Goal: Task Accomplishment & Management: Manage account settings

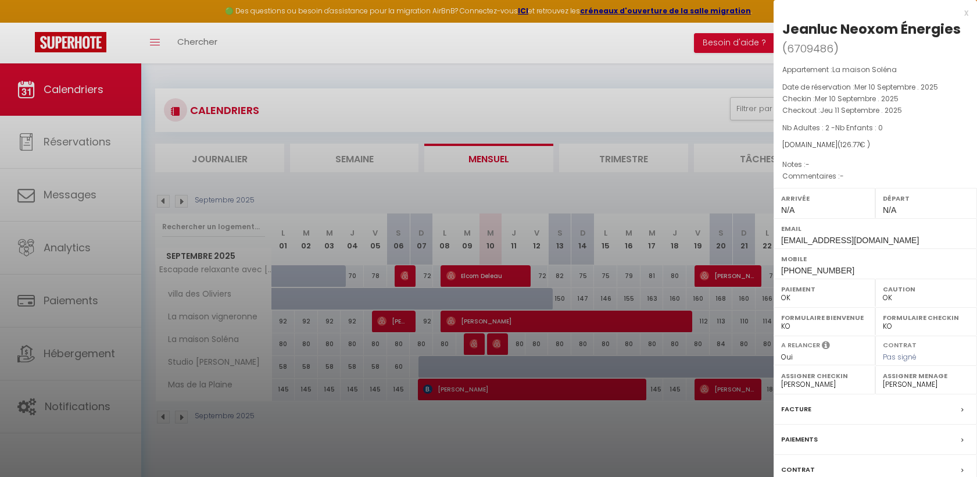
select select "0"
select select "33481"
click at [720, 135] on div at bounding box center [488, 238] width 977 height 477
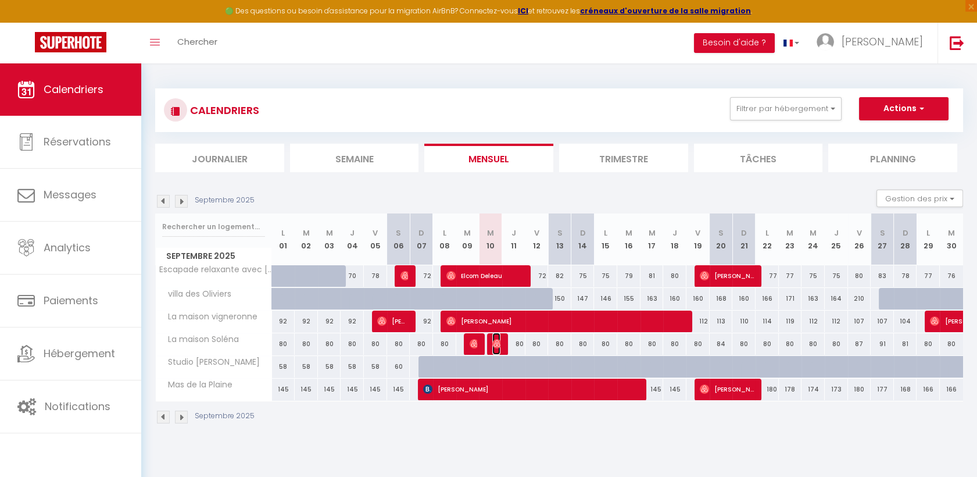
click at [497, 339] on img at bounding box center [496, 343] width 9 height 9
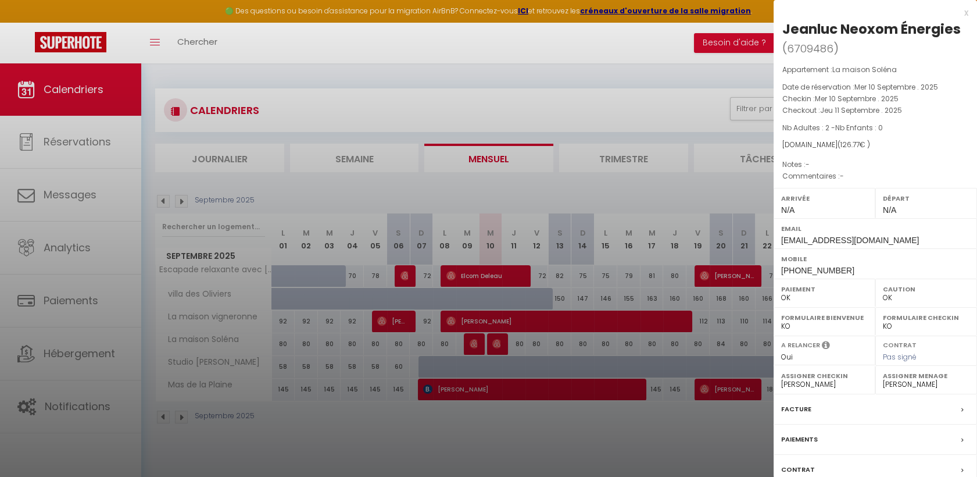
click at [502, 337] on div at bounding box center [488, 238] width 977 height 477
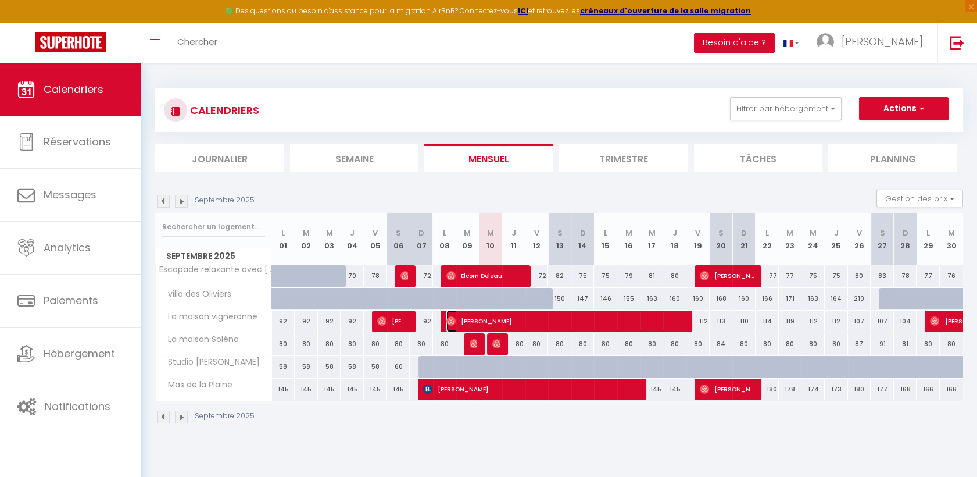
click at [462, 321] on span "[PERSON_NAME]" at bounding box center [566, 321] width 240 height 22
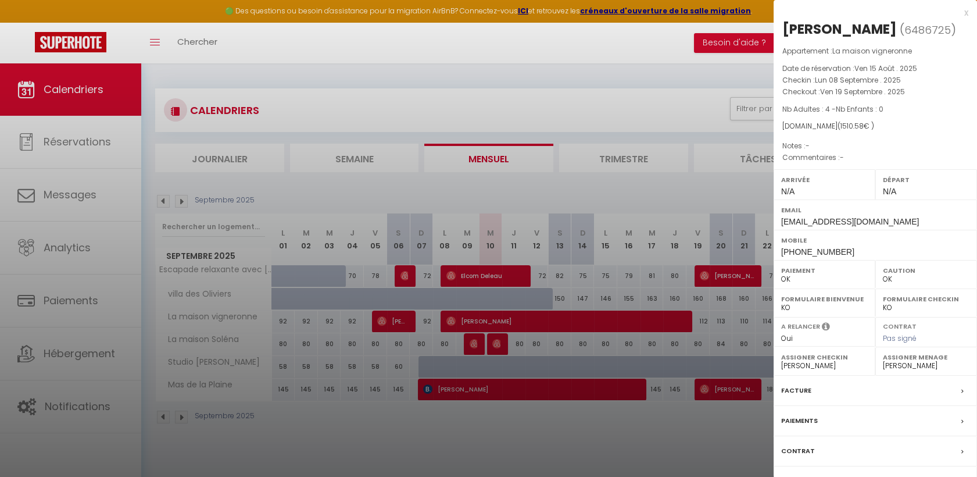
click at [792, 256] on span "[PHONE_NUMBER]" at bounding box center [817, 251] width 73 height 9
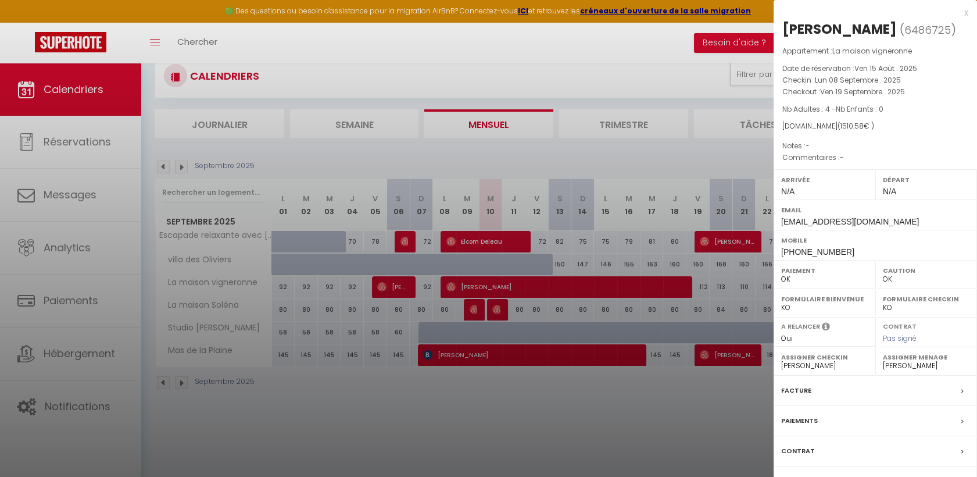
scroll to position [63, 0]
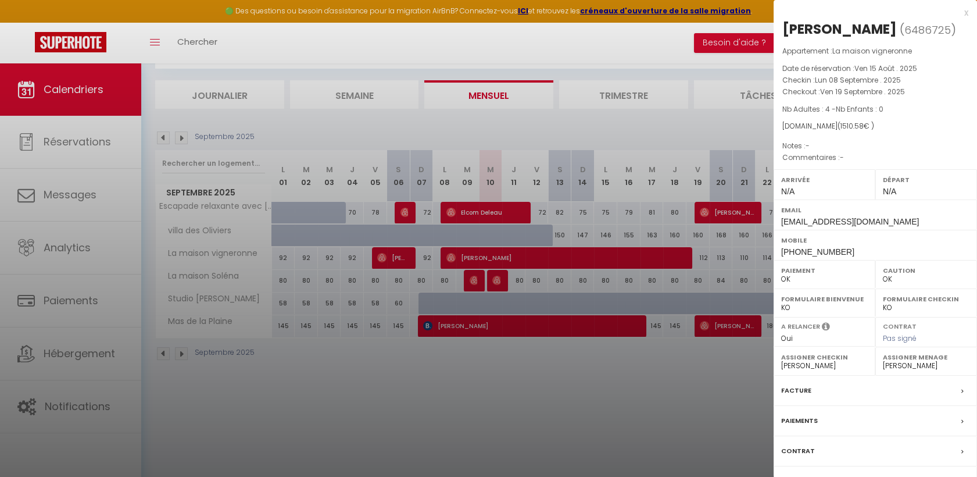
click at [821, 256] on span "[PHONE_NUMBER]" at bounding box center [817, 251] width 73 height 9
drag, startPoint x: 843, startPoint y: 268, endPoint x: 778, endPoint y: 270, distance: 64.5
click at [778, 260] on div "Mobile [PHONE_NUMBER]" at bounding box center [875, 245] width 203 height 30
drag, startPoint x: 778, startPoint y: 270, endPoint x: 786, endPoint y: 270, distance: 8.1
copy span "[PHONE_NUMBER]"
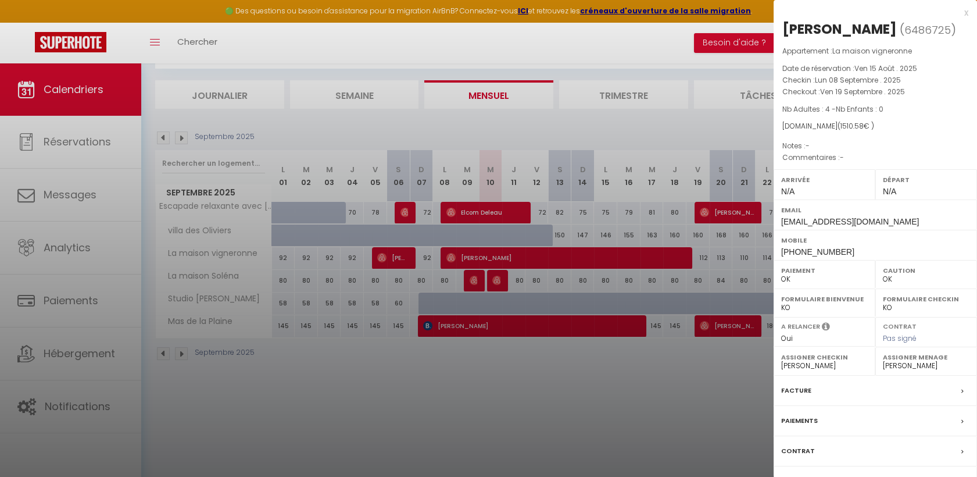
click at [431, 131] on div at bounding box center [488, 238] width 977 height 477
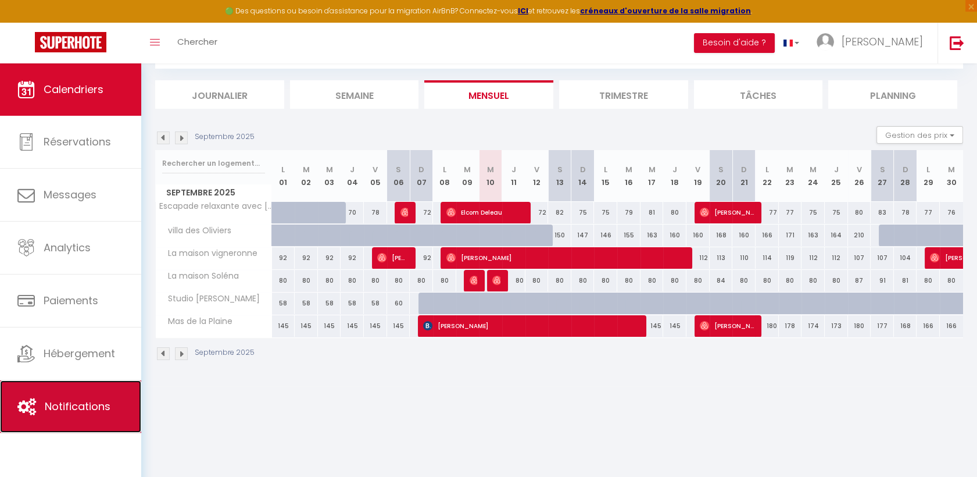
click at [63, 399] on span "Notifications" at bounding box center [78, 406] width 66 height 15
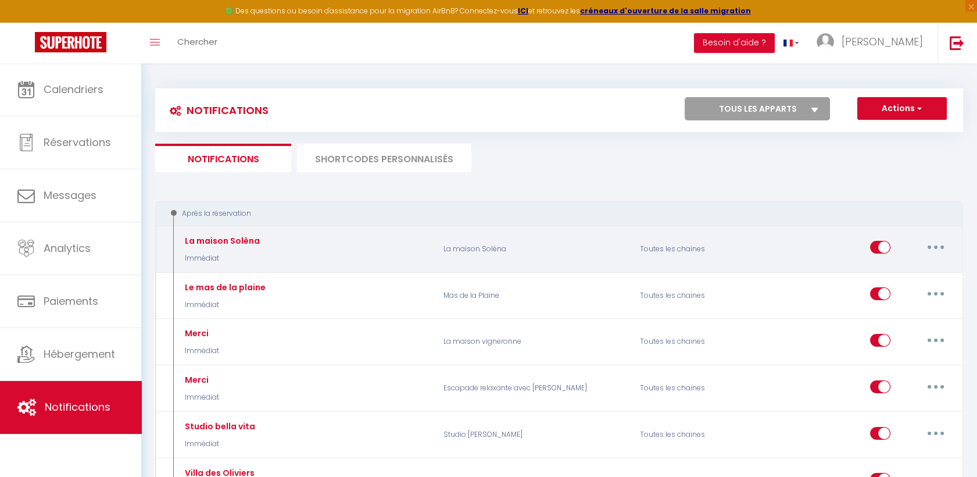
click at [463, 248] on p "La maison Soléna" at bounding box center [534, 249] width 196 height 34
click at [944, 245] on button "button" at bounding box center [936, 247] width 33 height 19
click at [895, 269] on link "Editer" at bounding box center [906, 274] width 86 height 20
type input "La maison Solèna"
select select "Immédiat"
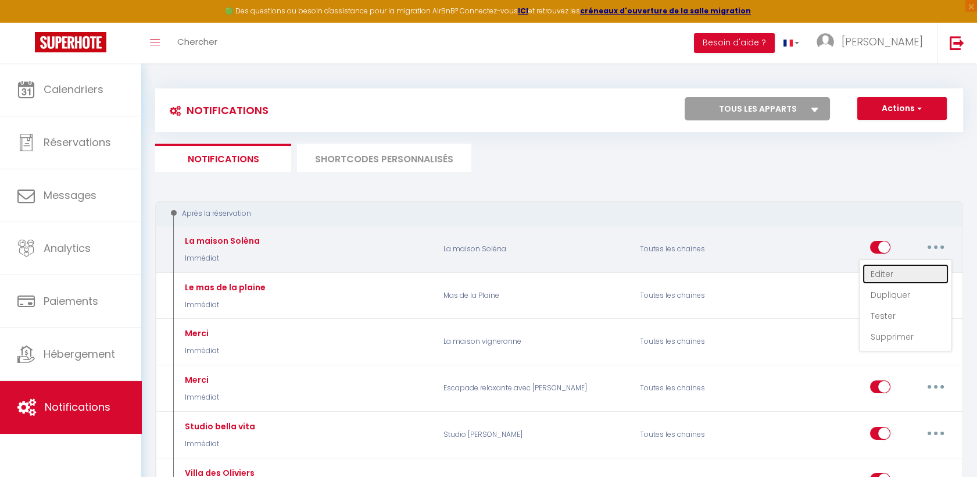
select select "if_booking_is_paid"
checkbox input "true"
checkbox input "false"
radio input "true"
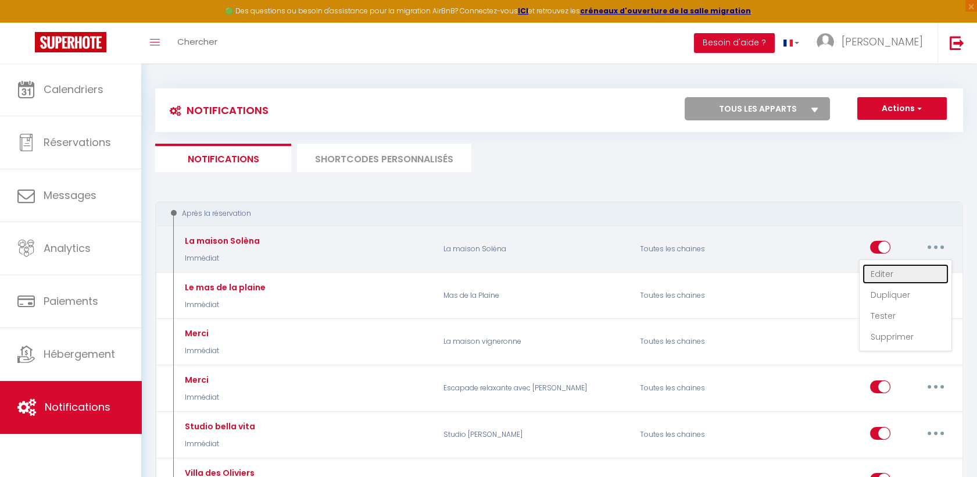
type input "Merci"
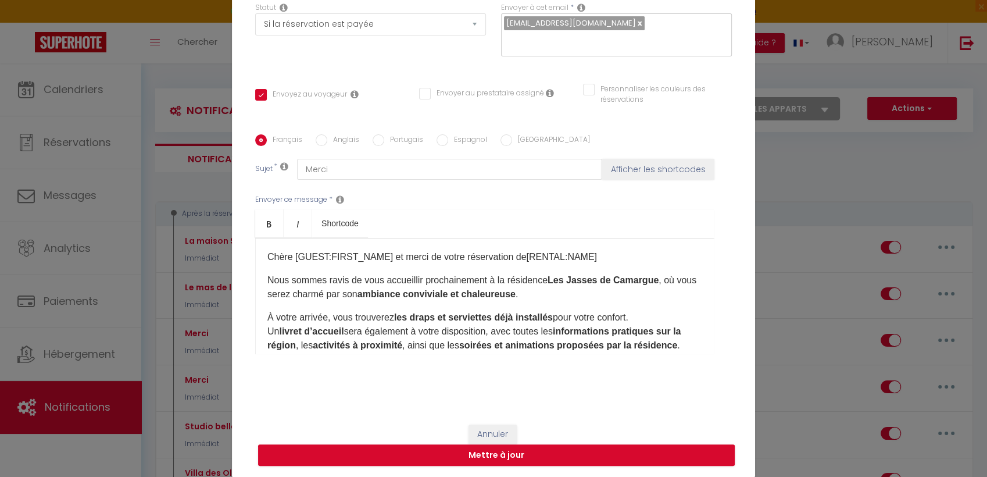
scroll to position [65, 0]
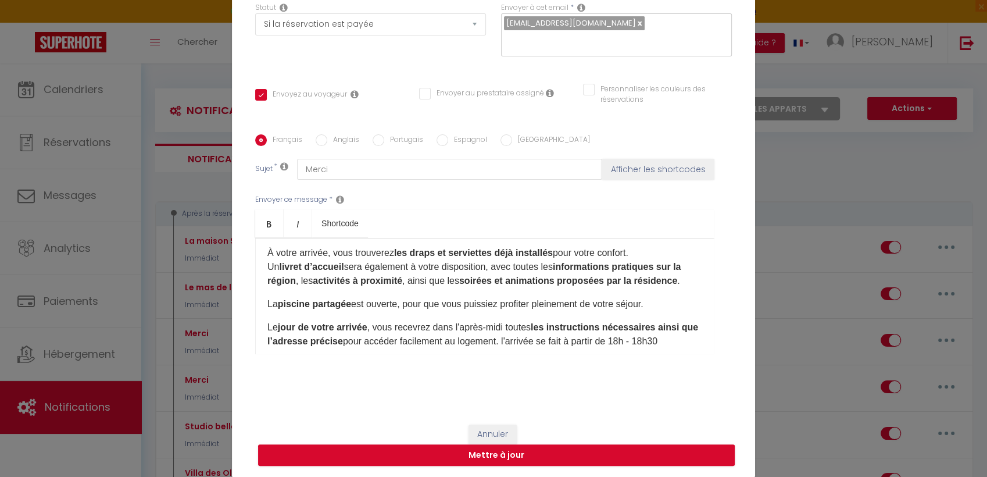
drag, startPoint x: 262, startPoint y: 301, endPoint x: 656, endPoint y: 308, distance: 394.8
click at [656, 308] on p "La piscine partagée est ouverte, pour que vous puissiez profiter pleinement de …" at bounding box center [484, 304] width 435 height 14
drag, startPoint x: 646, startPoint y: 304, endPoint x: 424, endPoint y: 303, distance: 222.6
click at [424, 303] on p "La piscine partagée est ouverte, pour que vous puissiez profiter pleinement de …" at bounding box center [484, 304] width 435 height 14
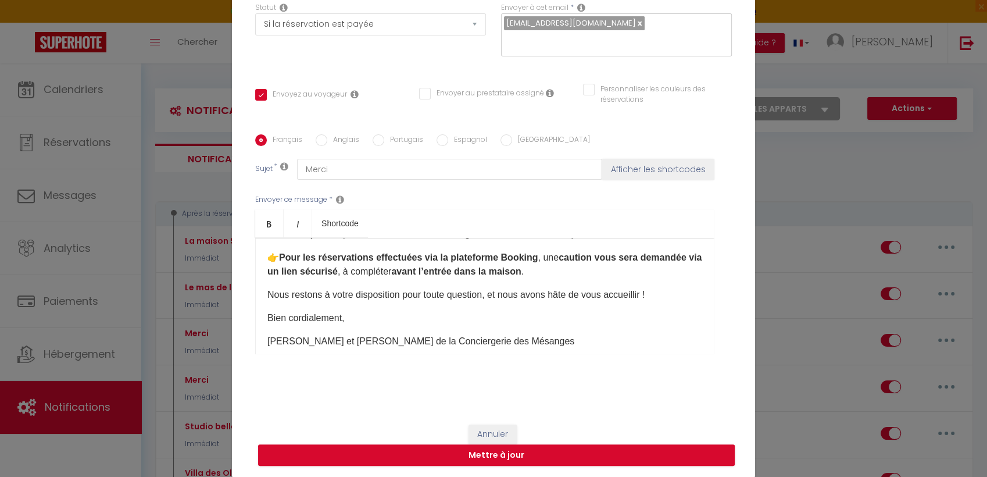
scroll to position [194, 0]
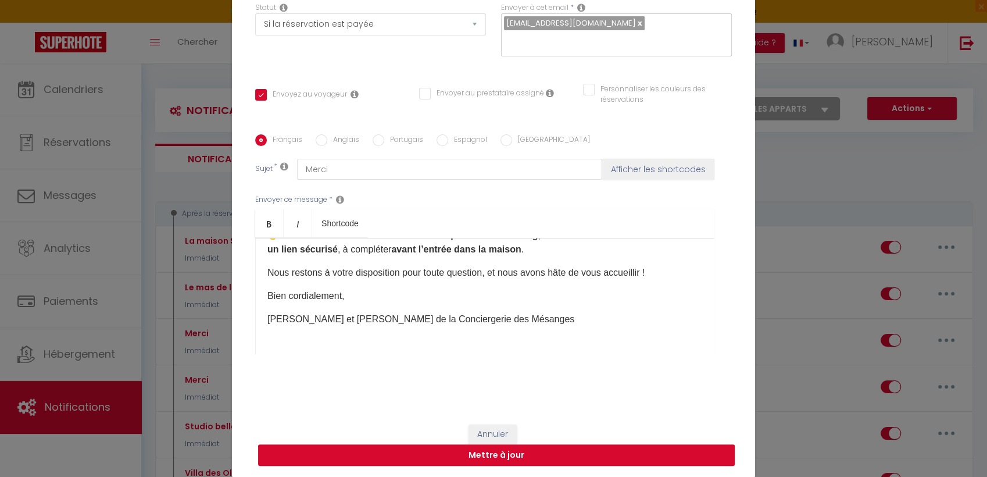
click at [527, 454] on button "Mettre à jour" at bounding box center [496, 455] width 477 height 22
checkbox input "true"
checkbox input "false"
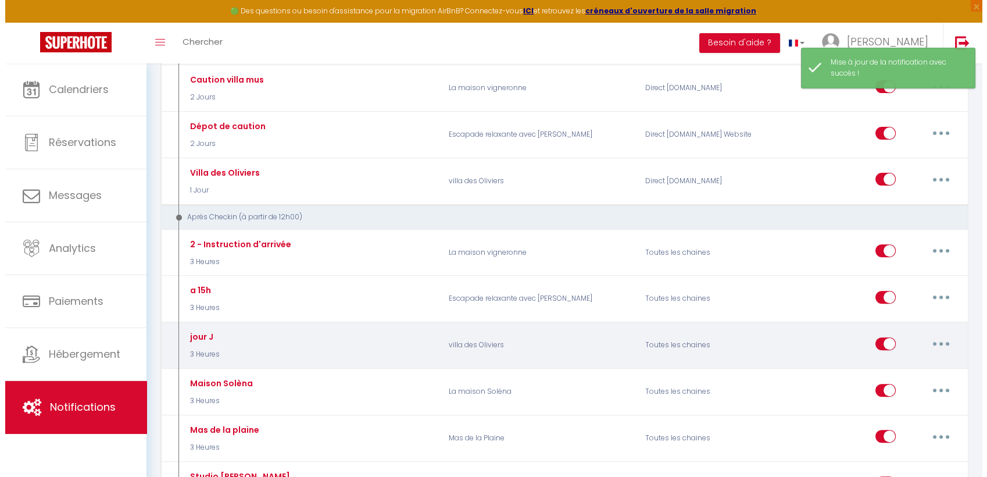
scroll to position [904, 0]
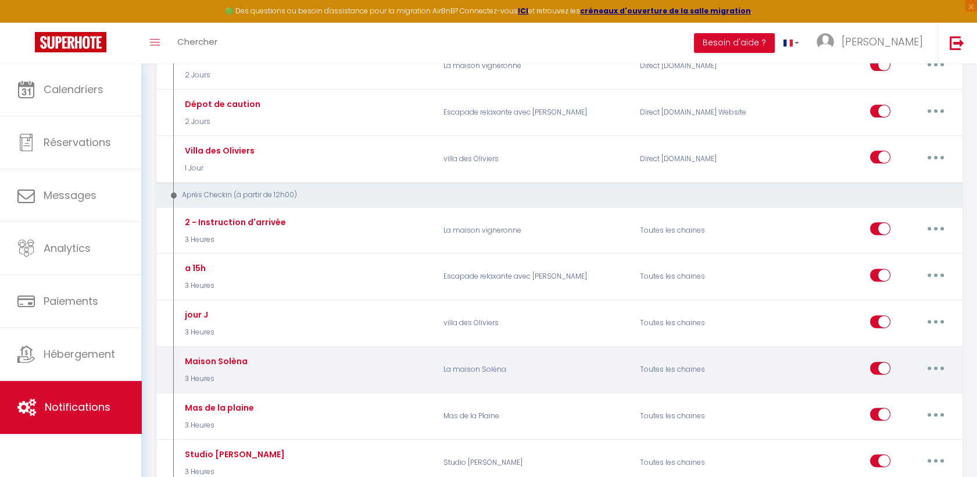
click at [504, 358] on p "La maison Soléna" at bounding box center [534, 370] width 196 height 34
click at [947, 361] on button "button" at bounding box center [936, 368] width 33 height 19
click at [886, 384] on link "Editer" at bounding box center [906, 394] width 86 height 20
type input "Maison Solèna"
select select "3"
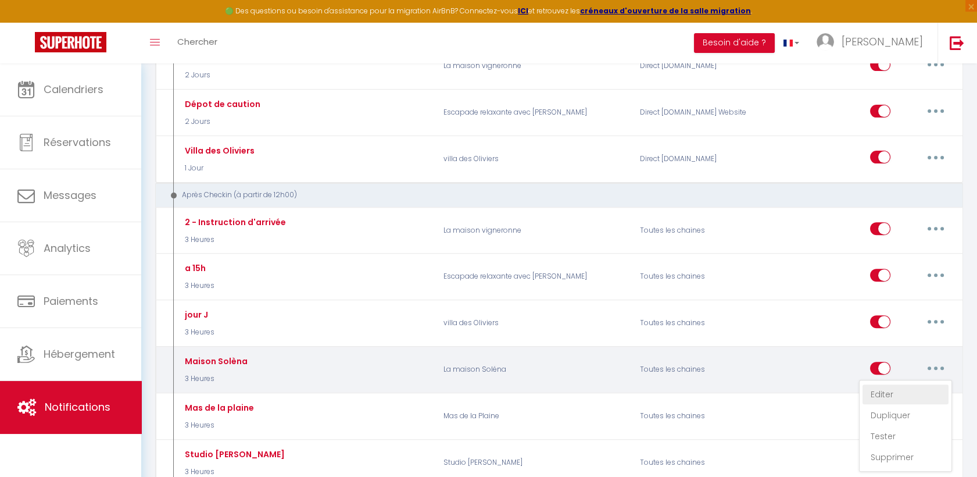
select select "3 Heures"
select select "if_deposit_is_paid"
checkbox input "true"
checkbox input "false"
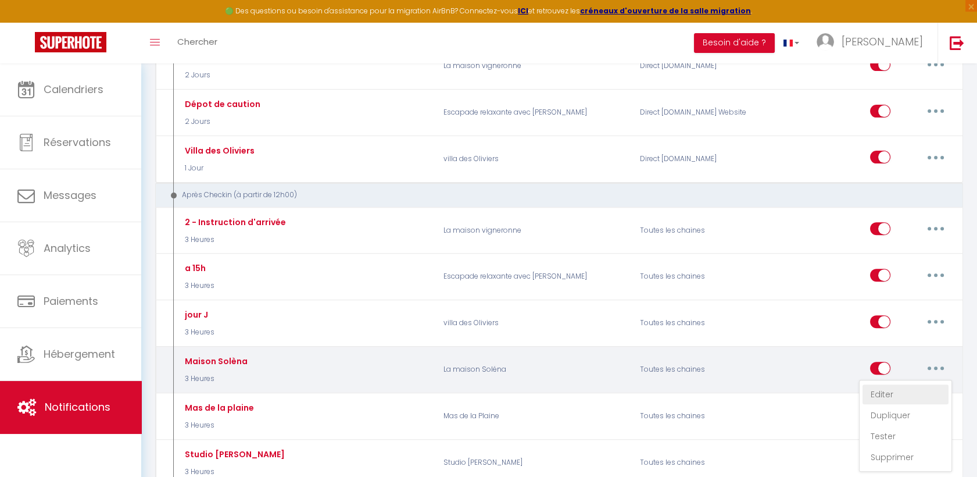
radio input "true"
type input "Bienvenue"
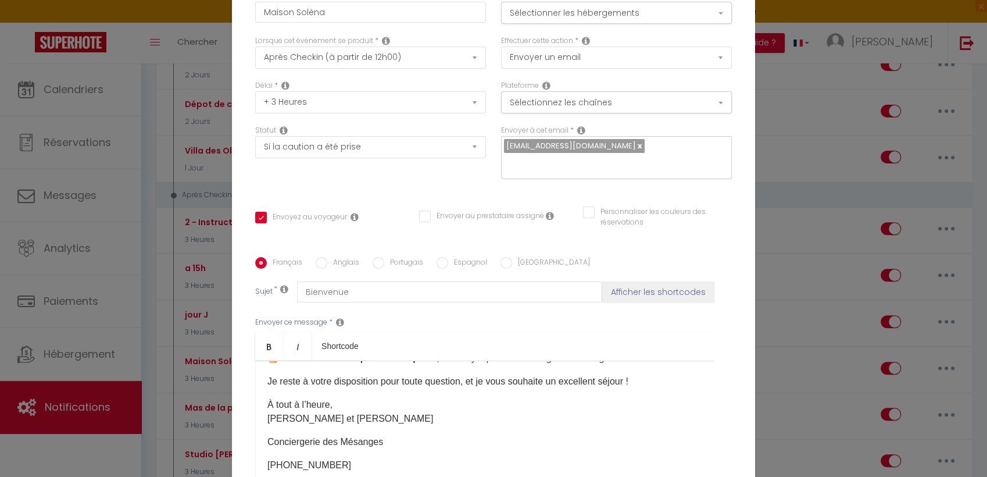
scroll to position [129, 0]
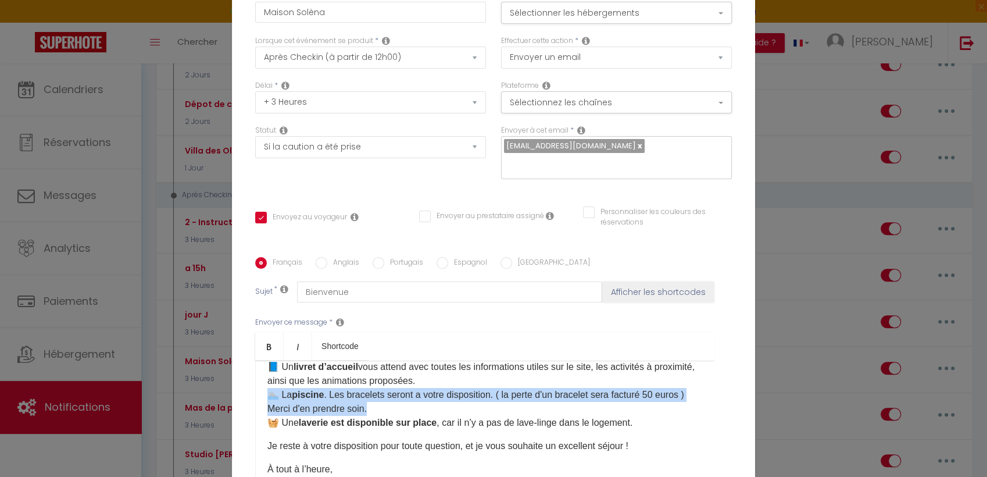
drag, startPoint x: 373, startPoint y: 292, endPoint x: 250, endPoint y: 285, distance: 122.9
click at [255, 360] on div "🎉 C’est le jour J [GUEST:FIRST_NAME]​ ! Bienvenue chez nous , à la maison de [G…" at bounding box center [484, 418] width 459 height 116
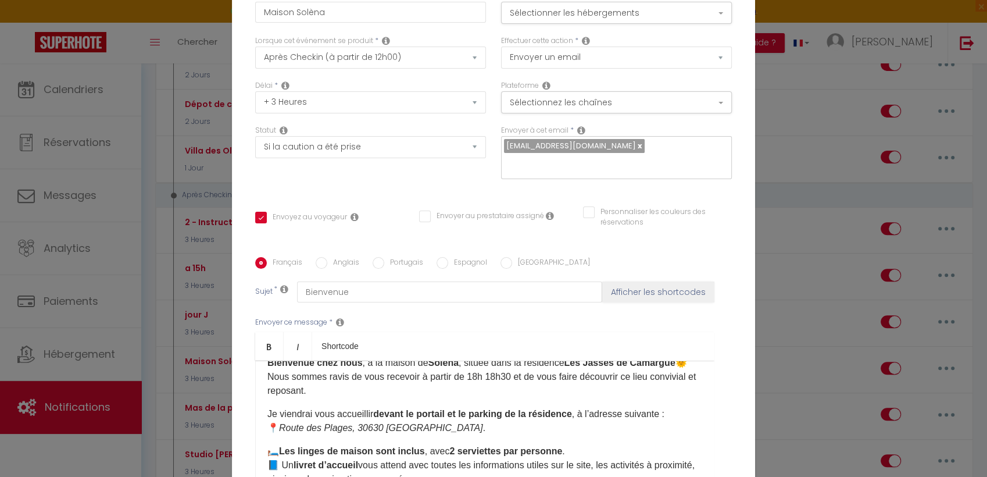
scroll to position [0, 0]
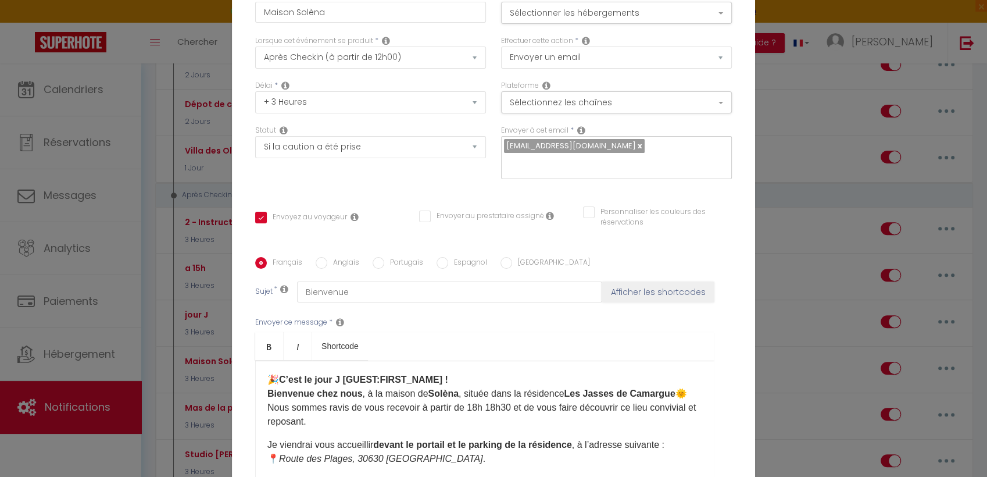
checkbox input "true"
checkbox input "false"
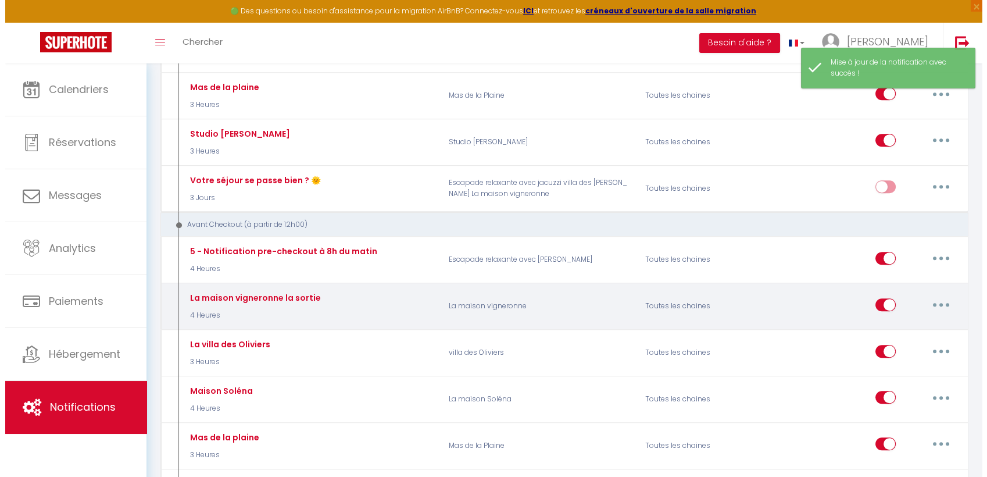
scroll to position [1227, 0]
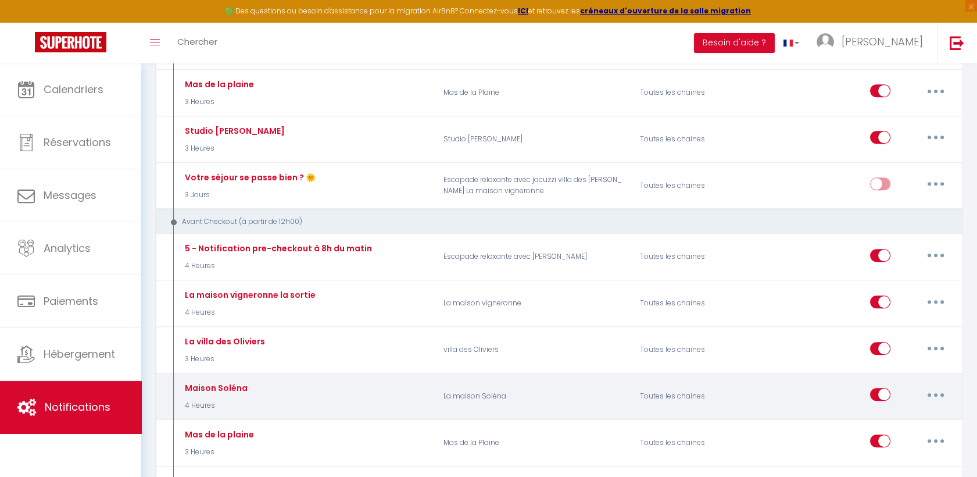
click at [942, 385] on button "button" at bounding box center [936, 394] width 33 height 19
click at [888, 411] on link "Editer" at bounding box center [906, 421] width 86 height 20
type input "Maison Soléna"
select select "4"
select select "4 Heures"
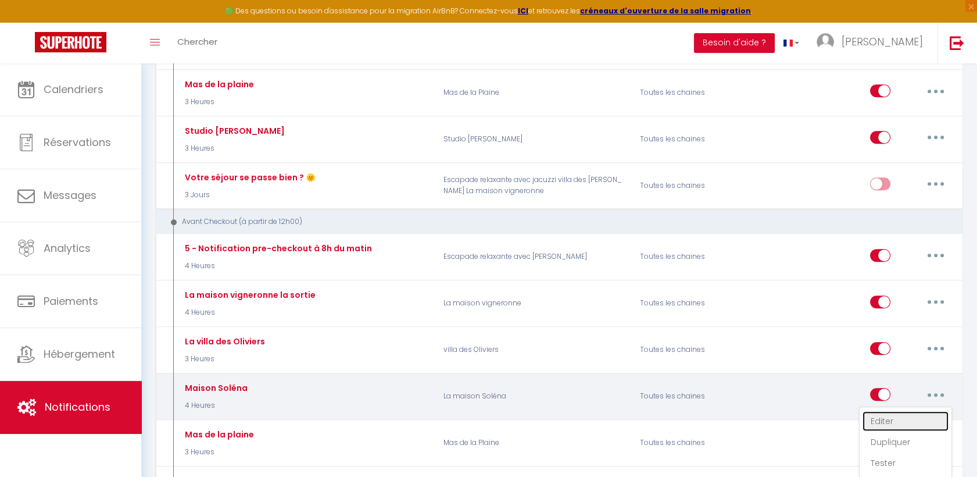
select select "if_deposit_is_paid"
checkbox input "true"
checkbox input "false"
radio input "true"
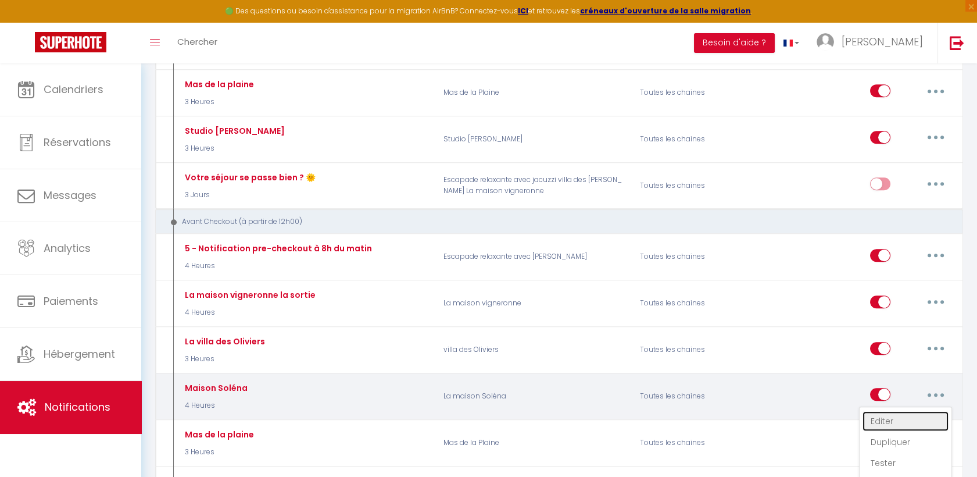
type input "Maison Soléna le jour de sortie"
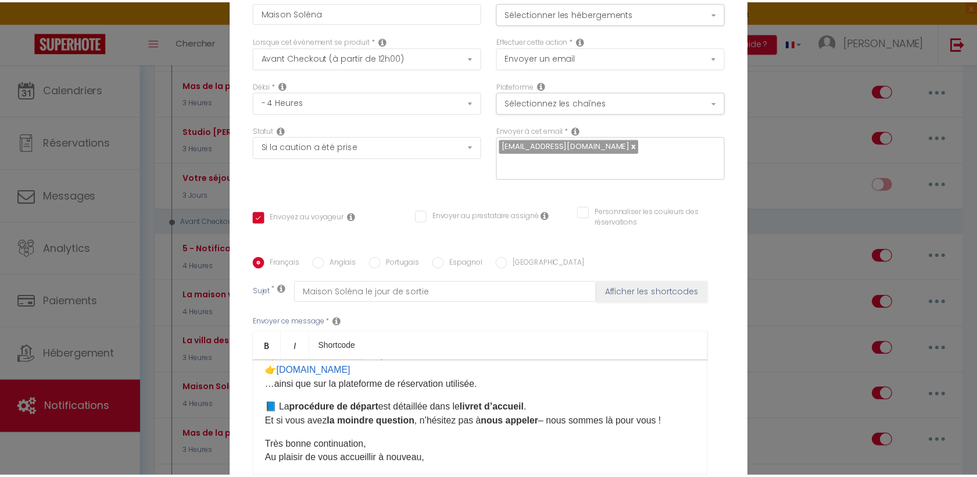
scroll to position [129, 0]
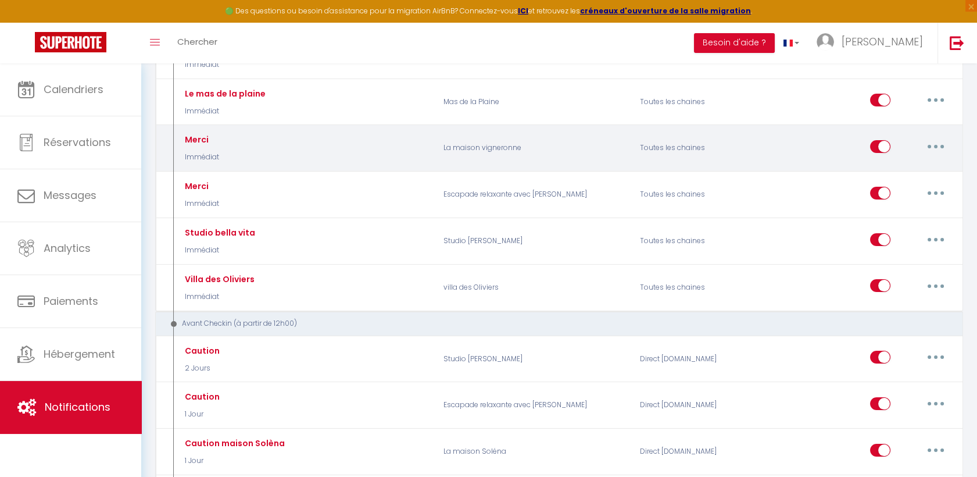
scroll to position [0, 0]
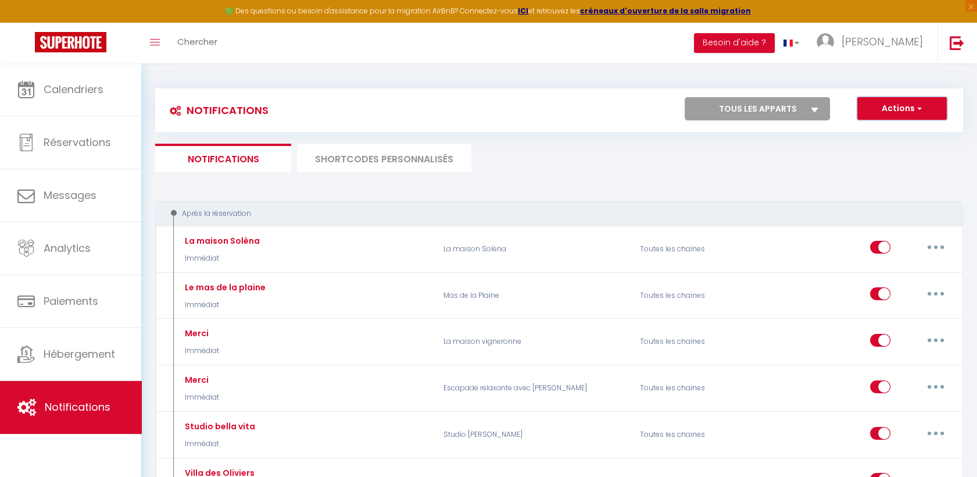
click at [892, 113] on button "Actions" at bounding box center [902, 108] width 90 height 23
click at [742, 166] on ul "Notifications SHORTCODES PERSONNALISÉS" at bounding box center [559, 158] width 808 height 28
